Goal: Task Accomplishment & Management: Use online tool/utility

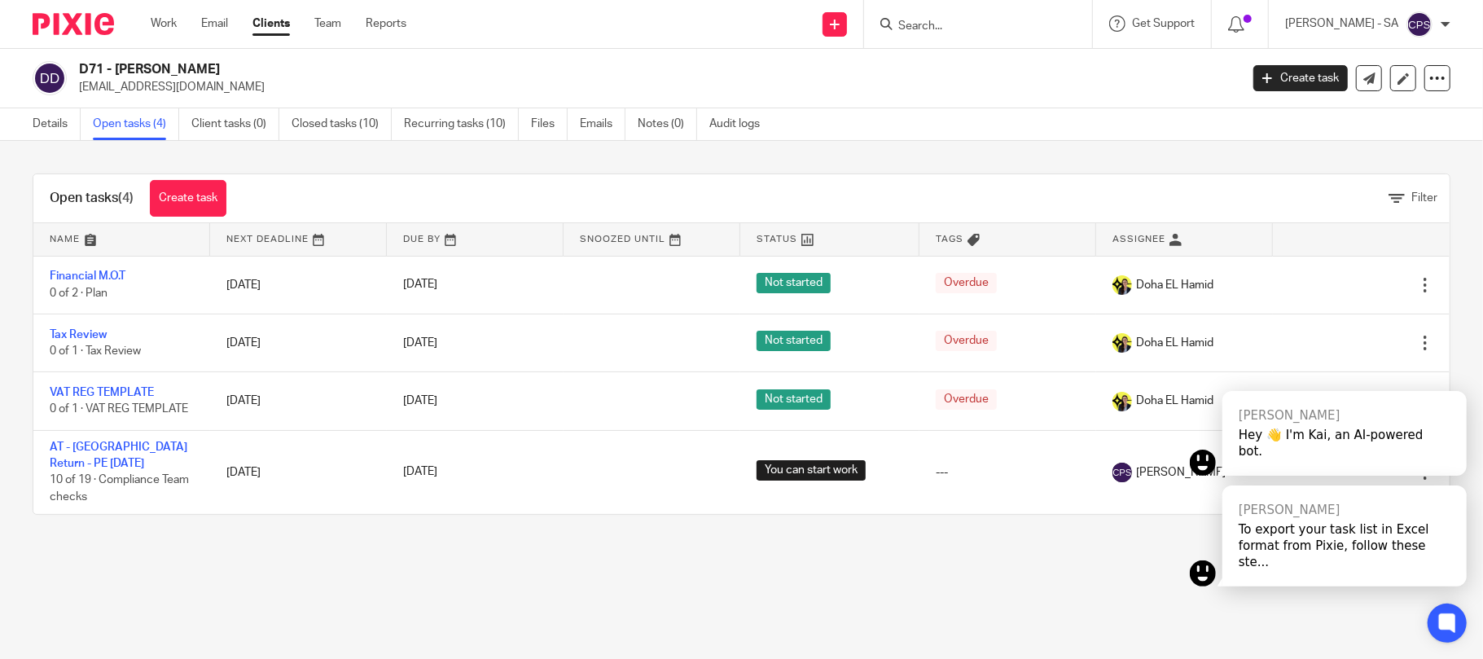
click at [913, 11] on div at bounding box center [978, 24] width 228 height 48
click at [907, 21] on input "Search" at bounding box center [969, 27] width 147 height 15
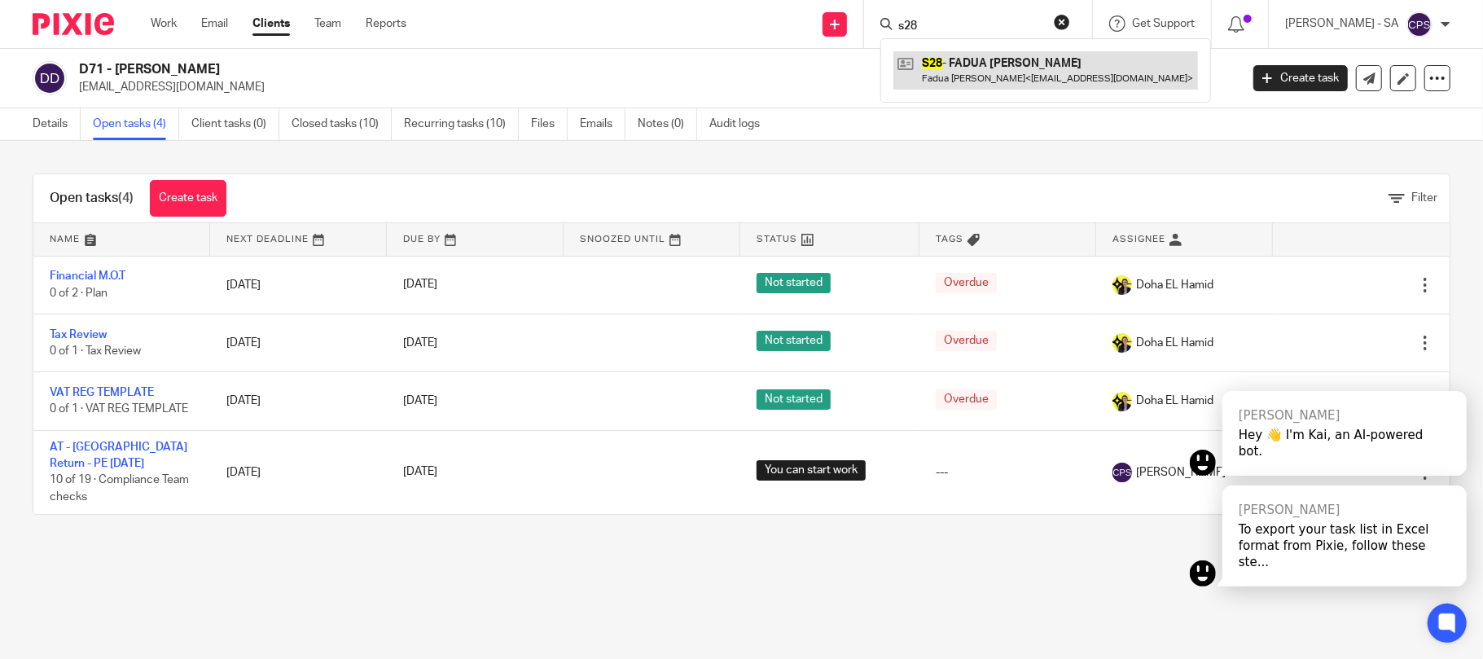
type input "s28"
click at [985, 62] on link at bounding box center [1045, 69] width 304 height 37
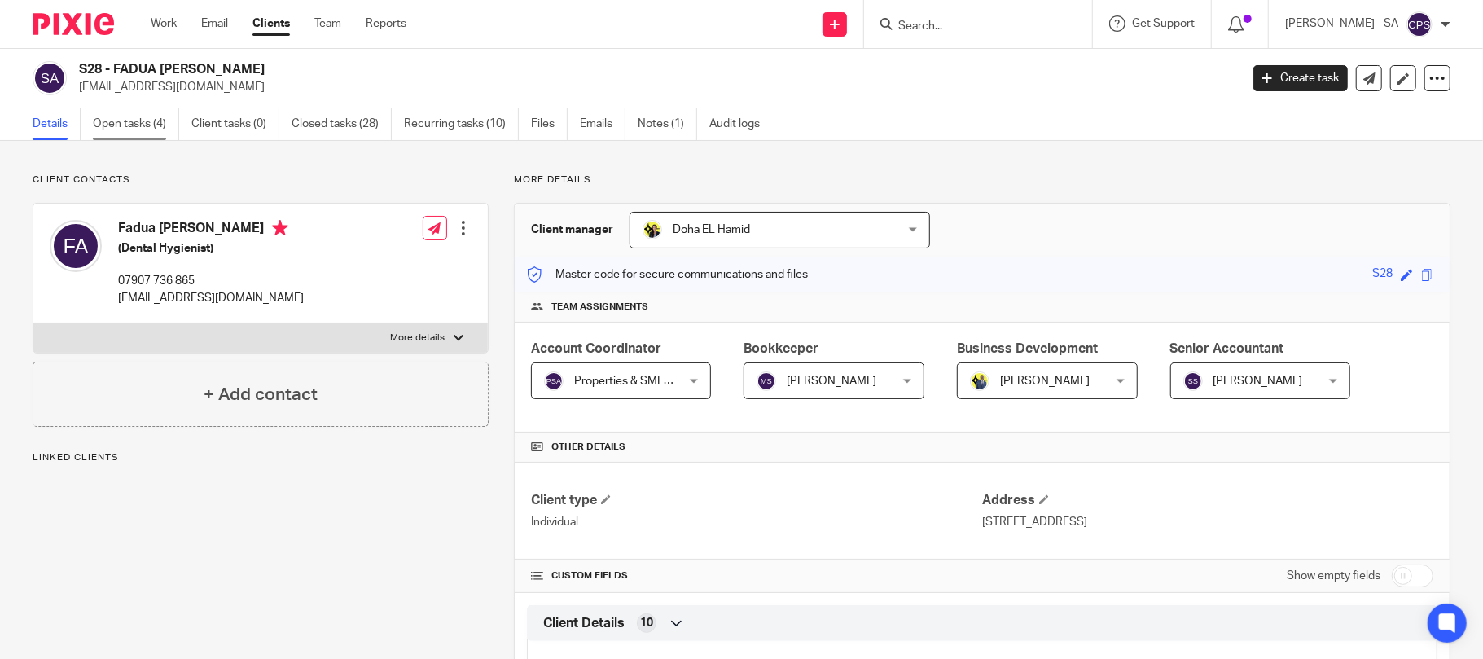
click at [147, 121] on link "Open tasks (4)" at bounding box center [136, 124] width 86 height 32
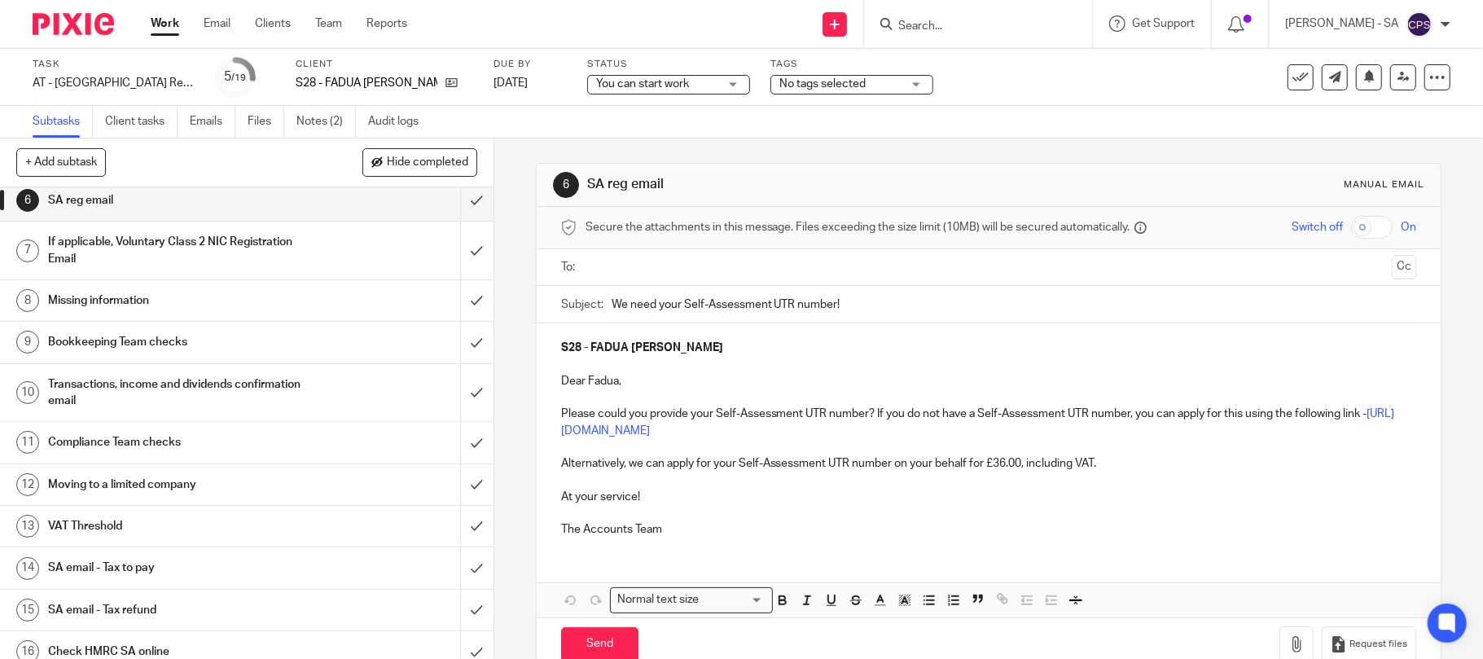
scroll to position [326, 0]
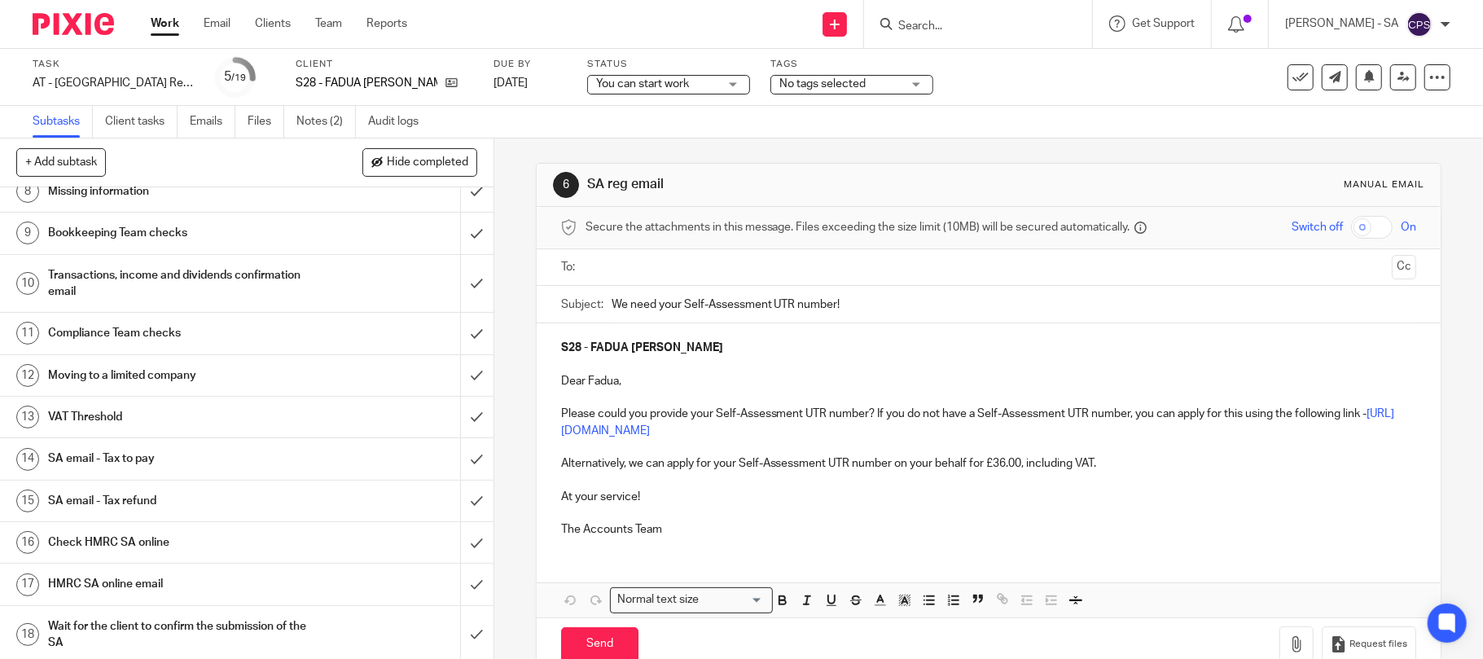
click at [131, 467] on h1 "SA email - Tax to pay" at bounding box center [180, 458] width 264 height 24
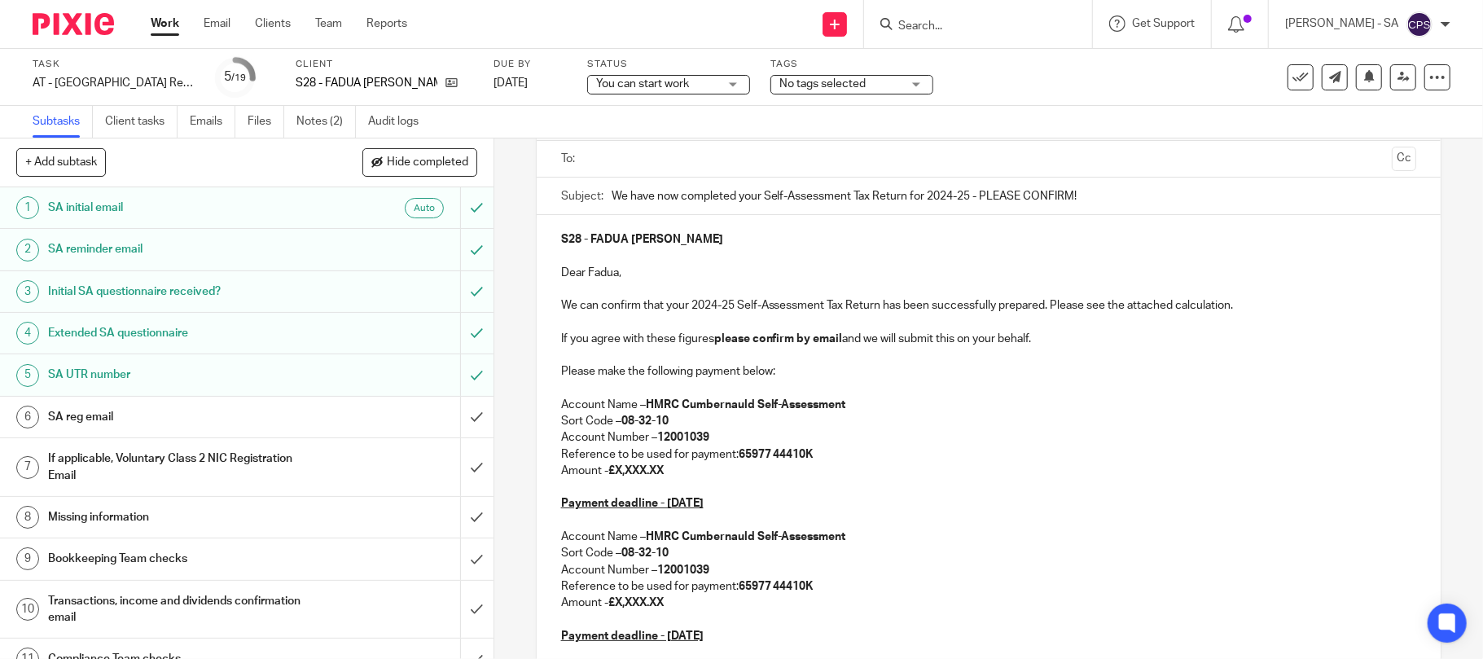
scroll to position [217, 0]
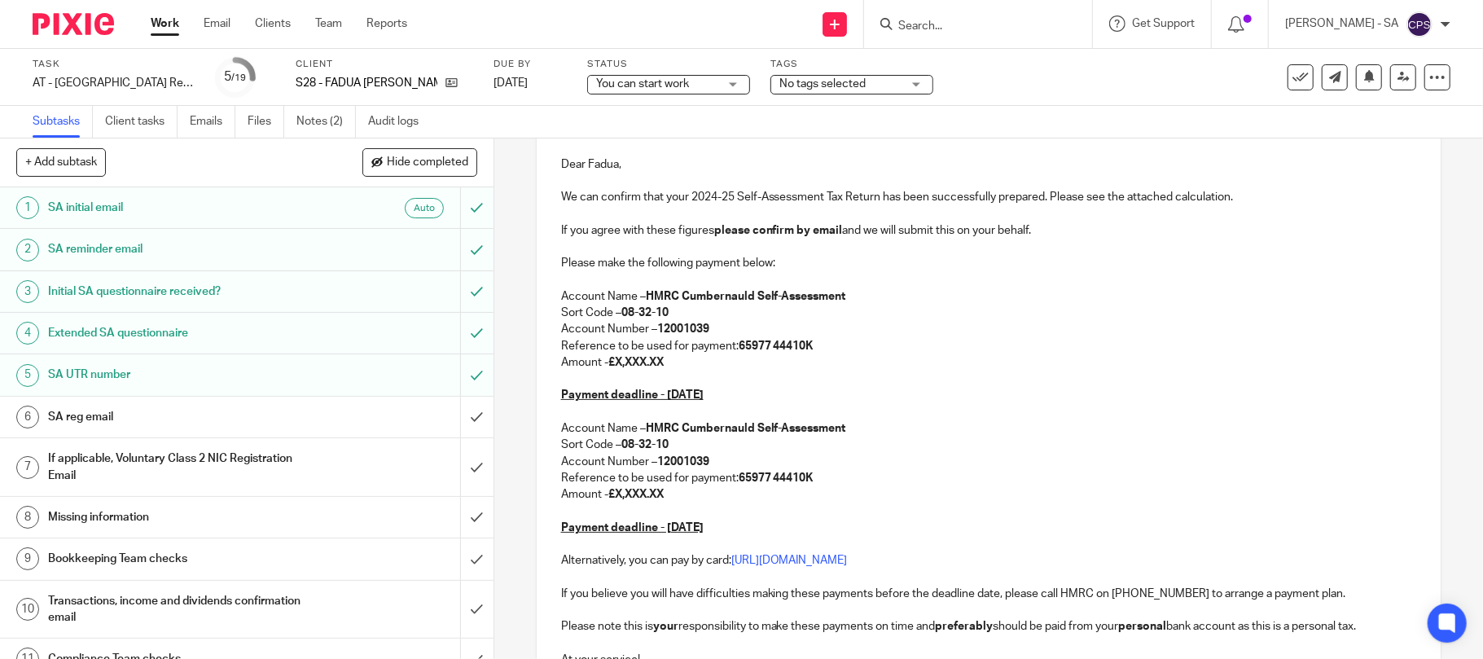
click at [666, 362] on p "Amount - £X,XXX.XX" at bounding box center [989, 362] width 856 height 16
click at [824, 382] on p at bounding box center [989, 378] width 856 height 16
click at [669, 492] on p "Amount - £X,XXX.XX" at bounding box center [989, 494] width 856 height 16
click at [942, 447] on p "Sort Code – 08-32-10" at bounding box center [989, 444] width 856 height 16
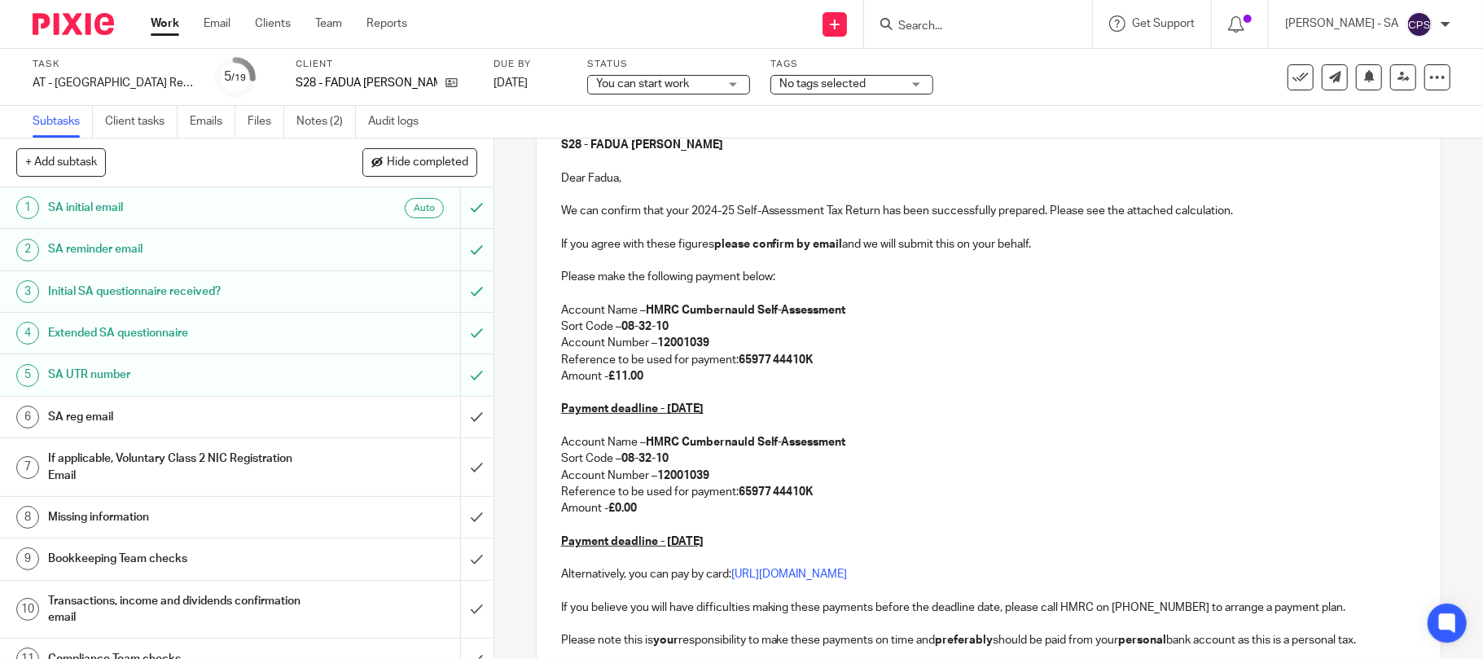
scroll to position [94, 0]
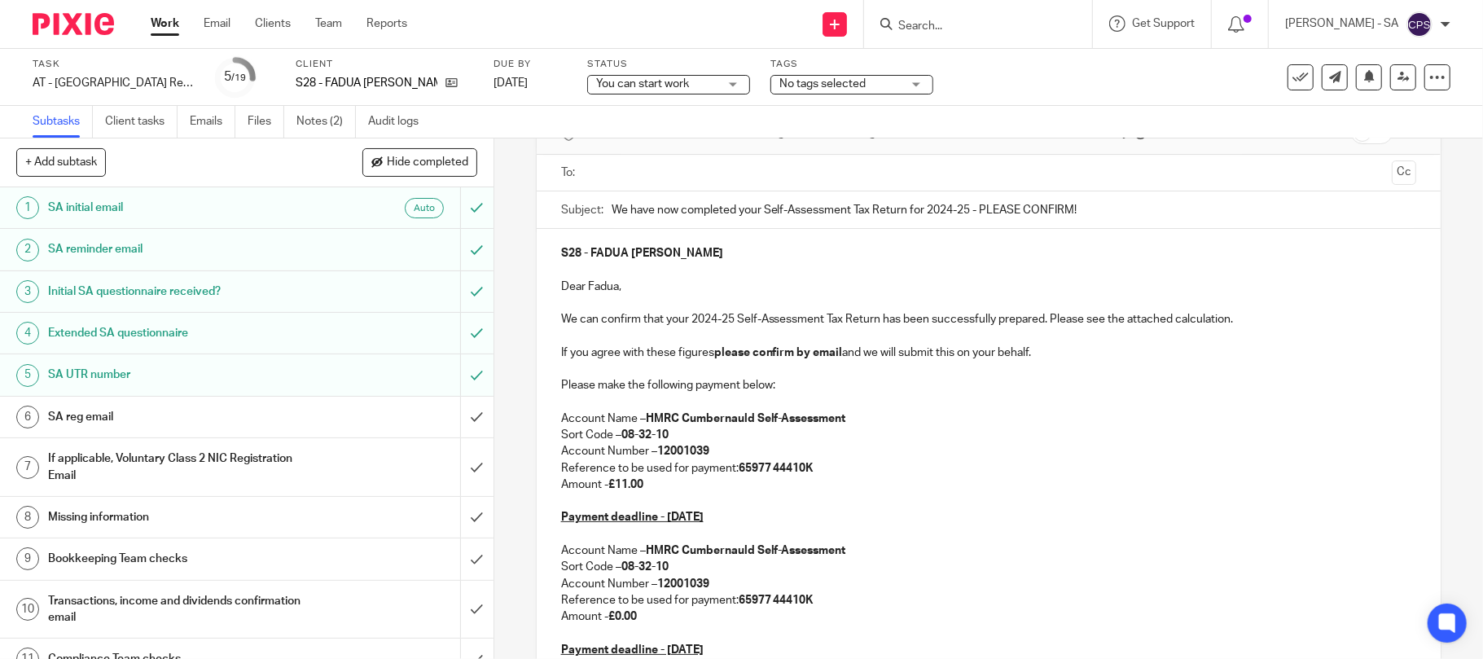
click at [896, 164] on input "text" at bounding box center [988, 173] width 795 height 19
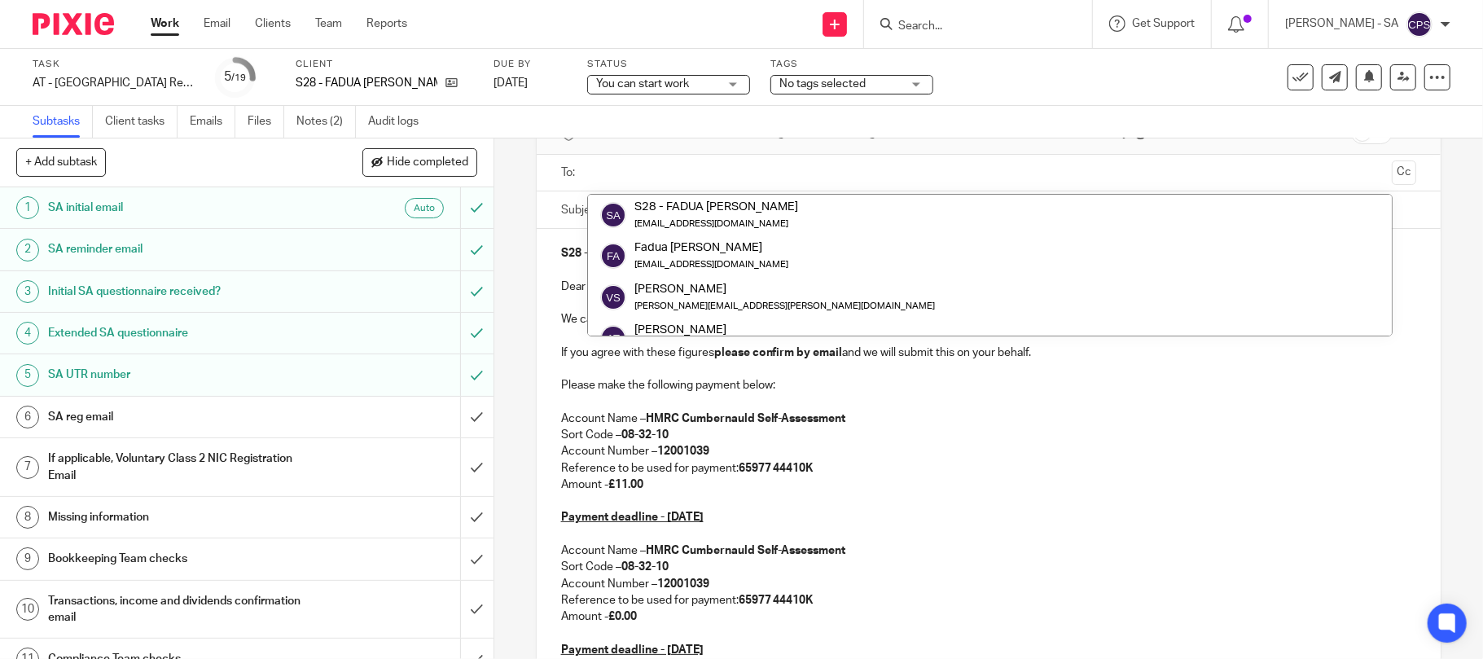
click at [995, 82] on div "Task AT - SA Return - PE 05-04-2025 Save AT - SA Return - PE 05-04-2025 5 /19 C…" at bounding box center [623, 77] width 1181 height 39
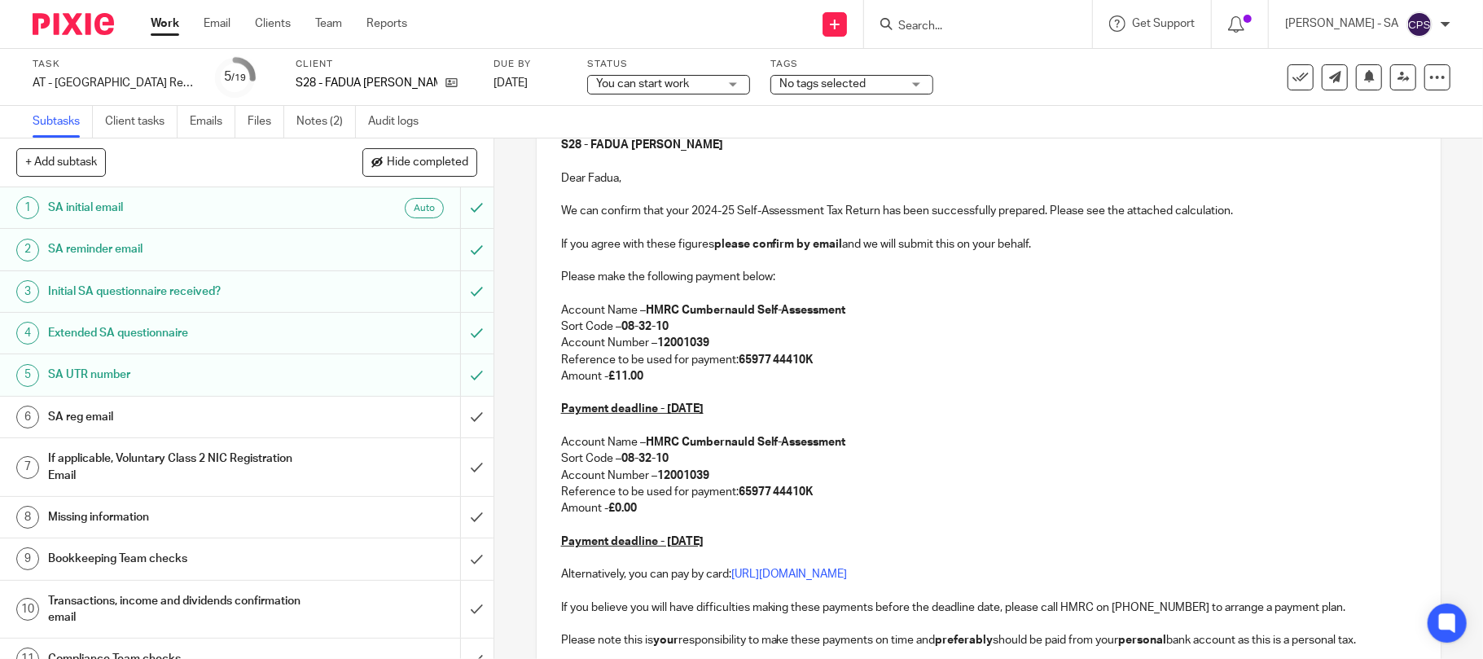
scroll to position [311, 0]
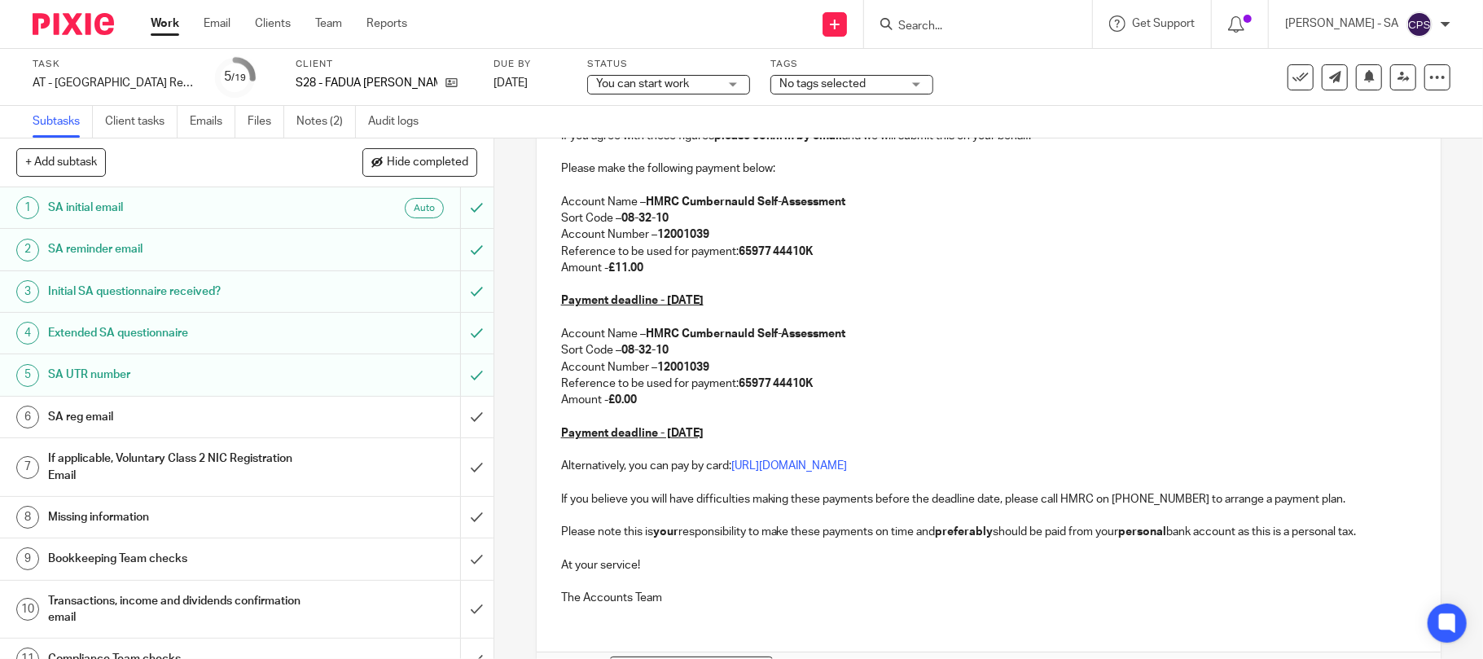
click at [922, 301] on p "Payment deadline - [DATE]" at bounding box center [989, 300] width 856 height 16
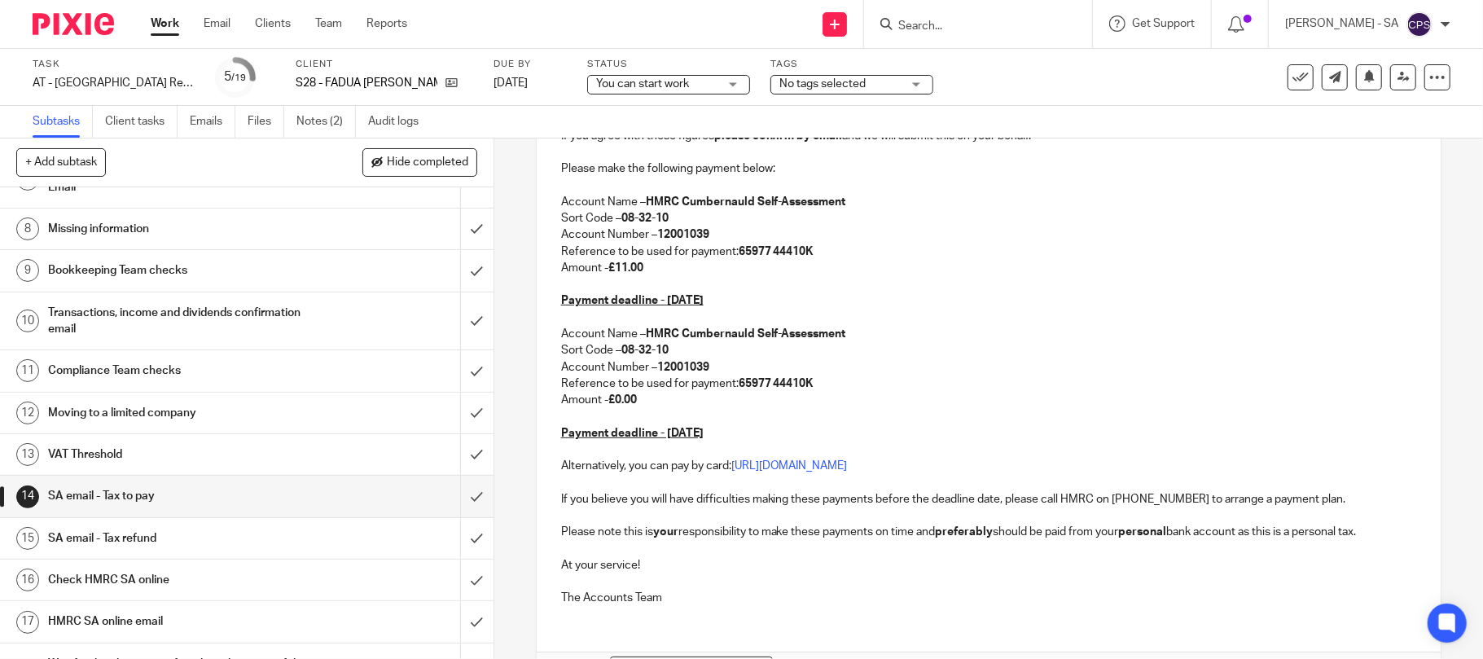
scroll to position [326, 0]
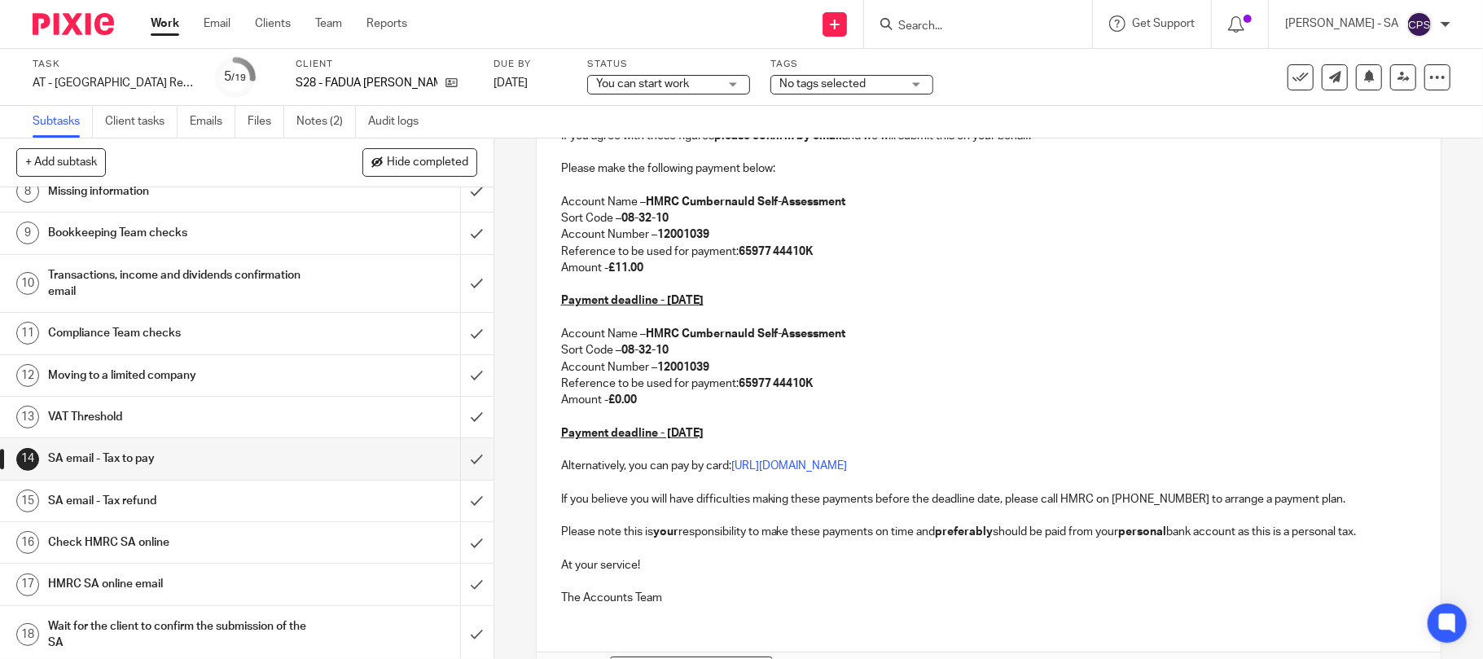
click at [137, 461] on h1 "SA email - Tax to pay" at bounding box center [180, 458] width 264 height 24
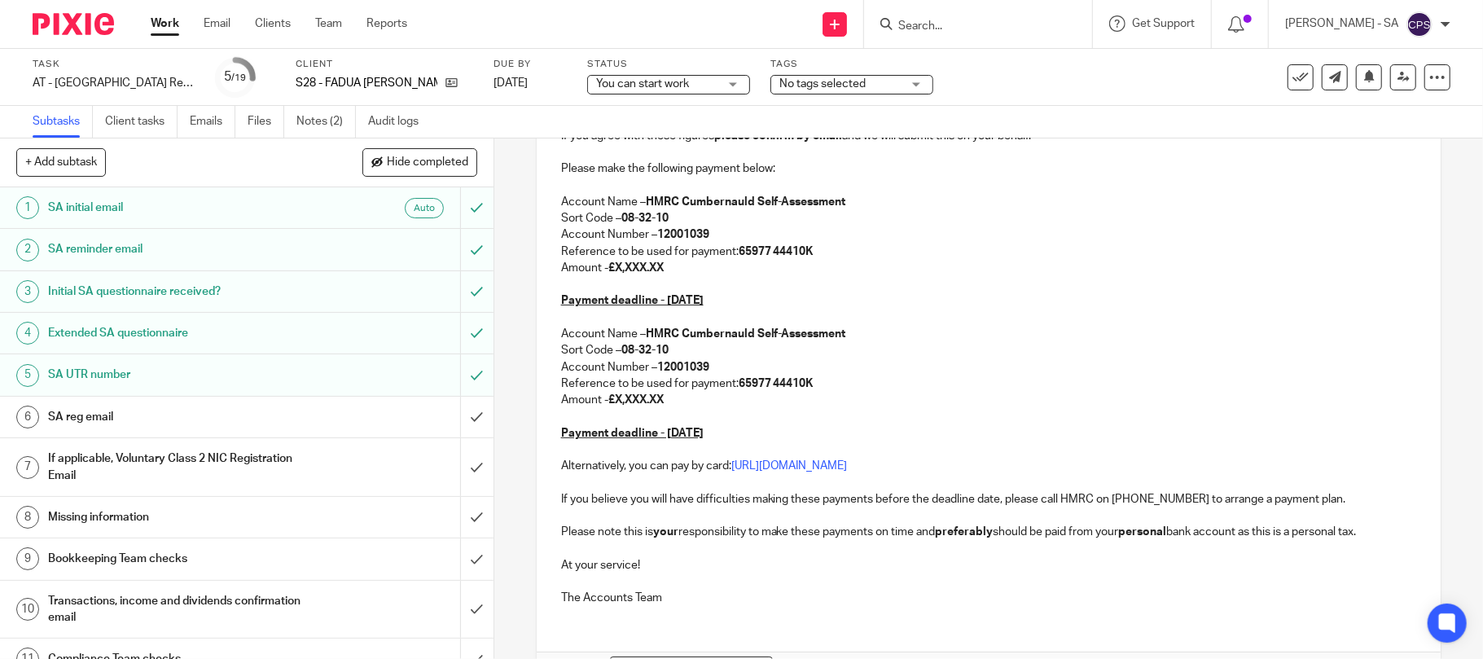
scroll to position [203, 0]
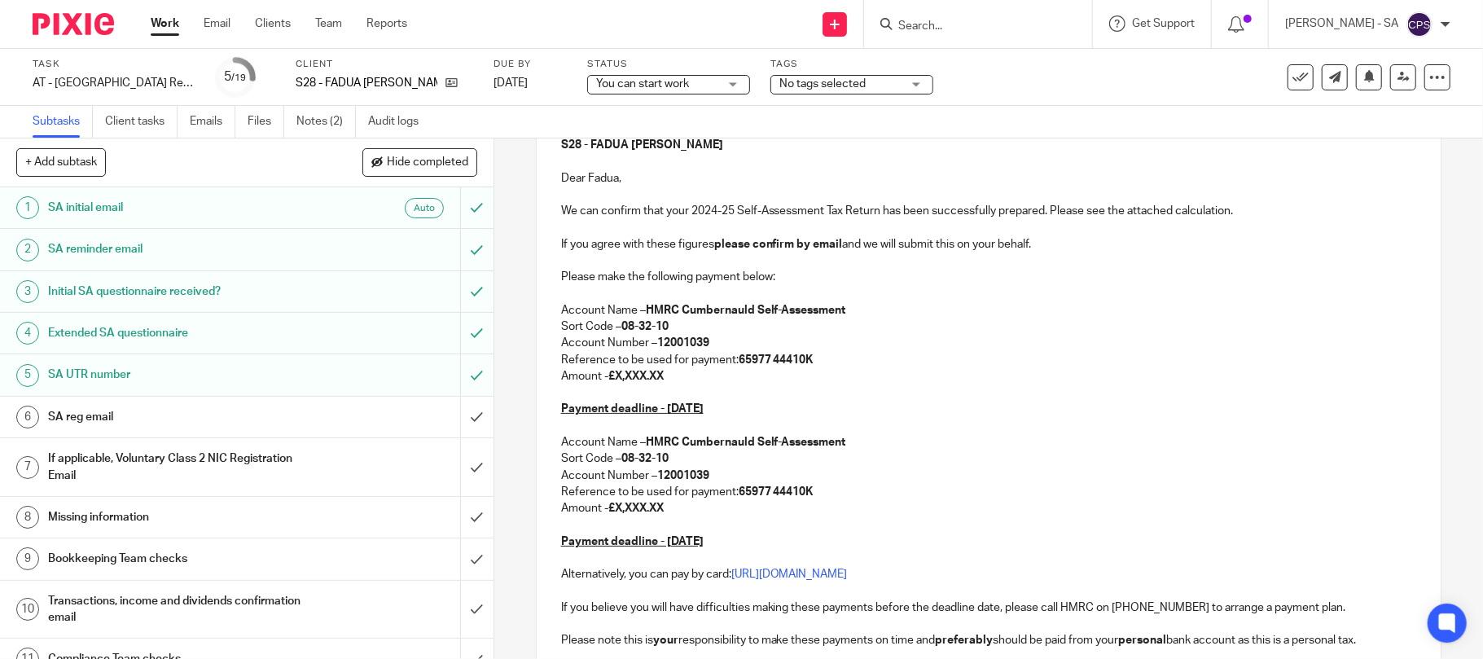
click at [668, 506] on p "Amount - £X,XXX.XX" at bounding box center [989, 508] width 856 height 16
click at [665, 373] on p "Amount - £X,XXX.XX" at bounding box center [989, 376] width 856 height 16
click at [668, 373] on p "Amount - £X,XXX.XX" at bounding box center [989, 376] width 856 height 16
click at [664, 371] on strong "£X,XXX.XX" at bounding box center [635, 375] width 55 height 11
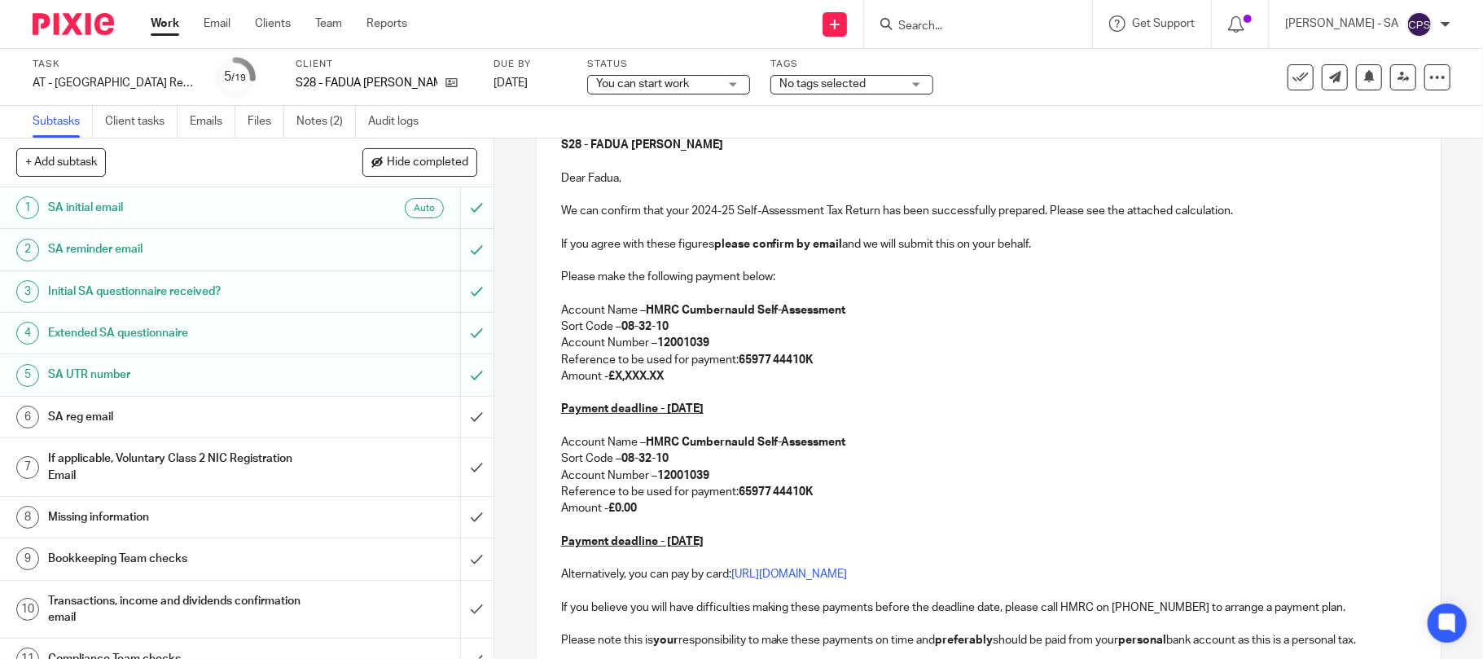
click at [665, 372] on p "Amount - £X,XXX.XX" at bounding box center [989, 376] width 856 height 16
click at [658, 371] on strong "£X,XXX.XX" at bounding box center [635, 375] width 55 height 11
click at [665, 373] on p "Amount - £X,XXX.XX" at bounding box center [989, 376] width 856 height 16
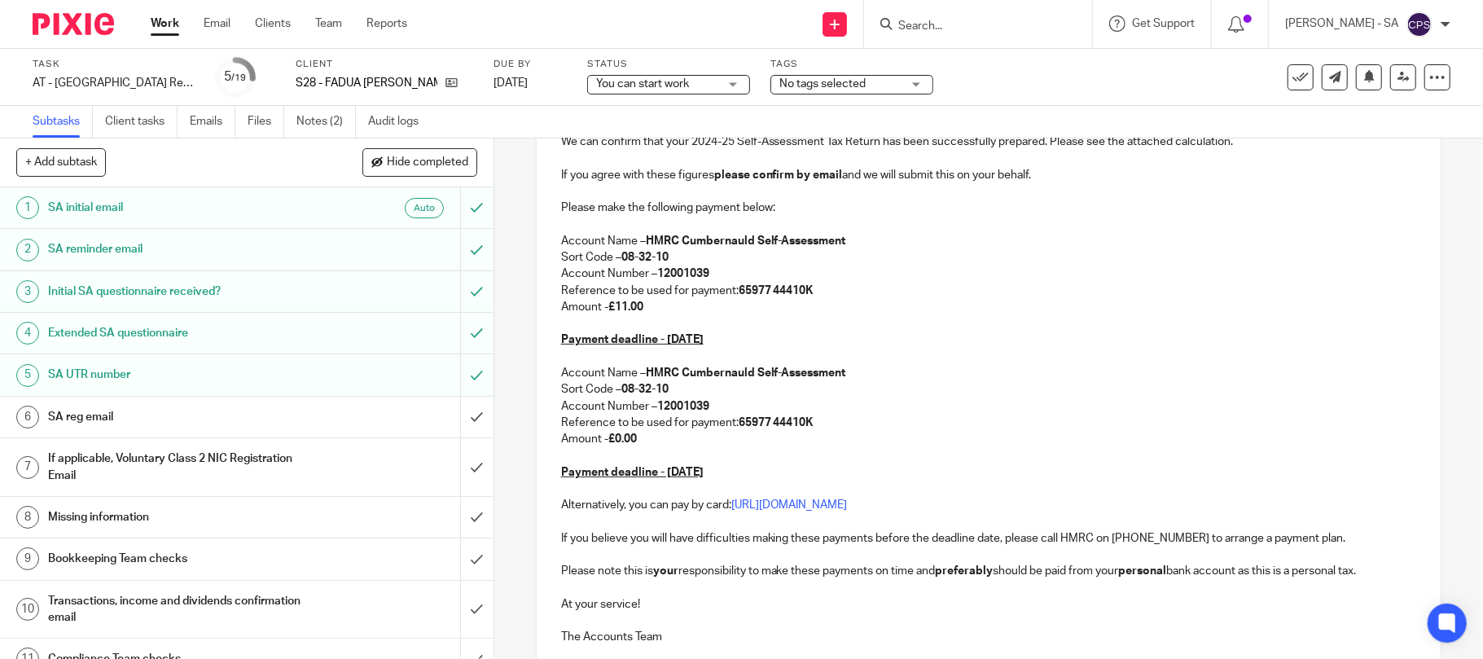
scroll to position [418, 0]
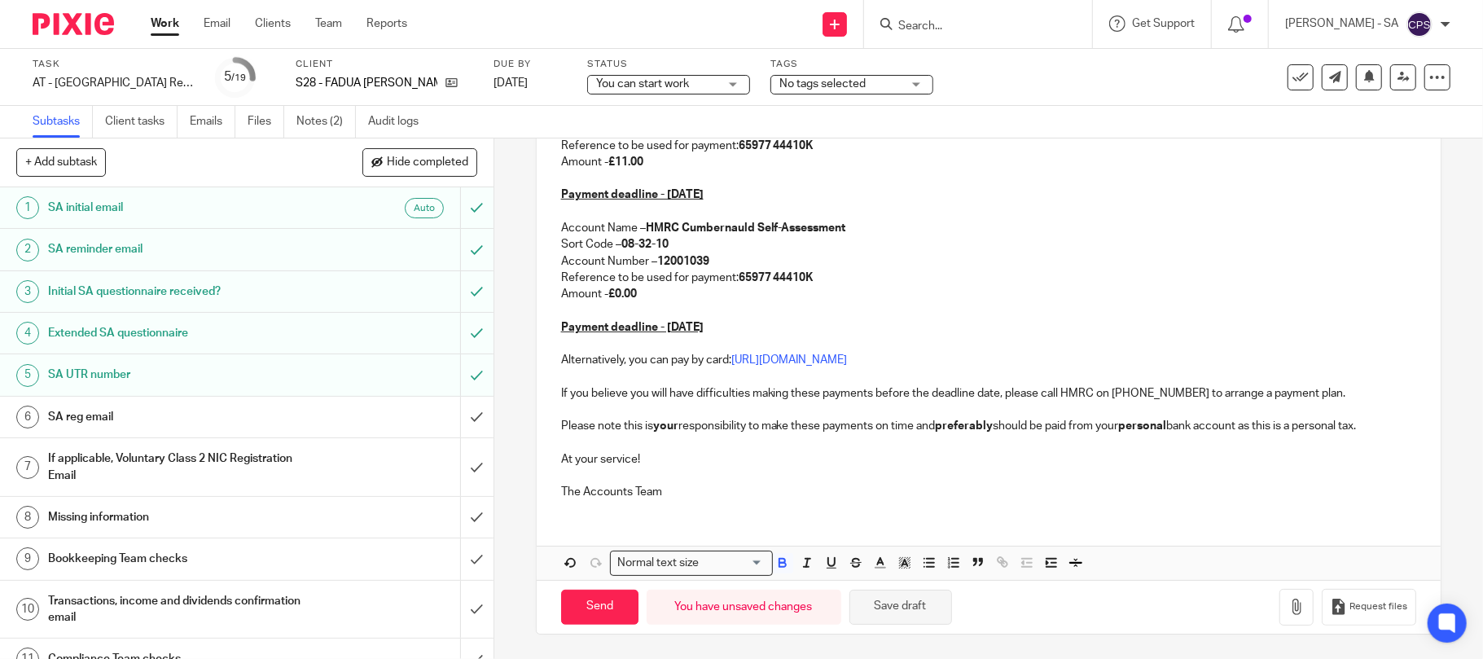
click at [864, 607] on button "Save draft" at bounding box center [900, 606] width 103 height 35
